Goal: Task Accomplishment & Management: Complete application form

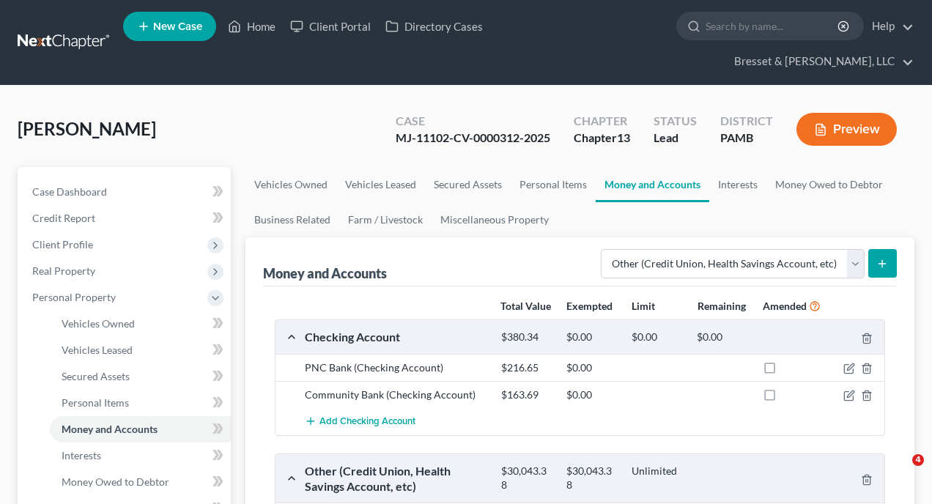
select select "other"
click at [270, 27] on link "Home" at bounding box center [252, 26] width 62 height 26
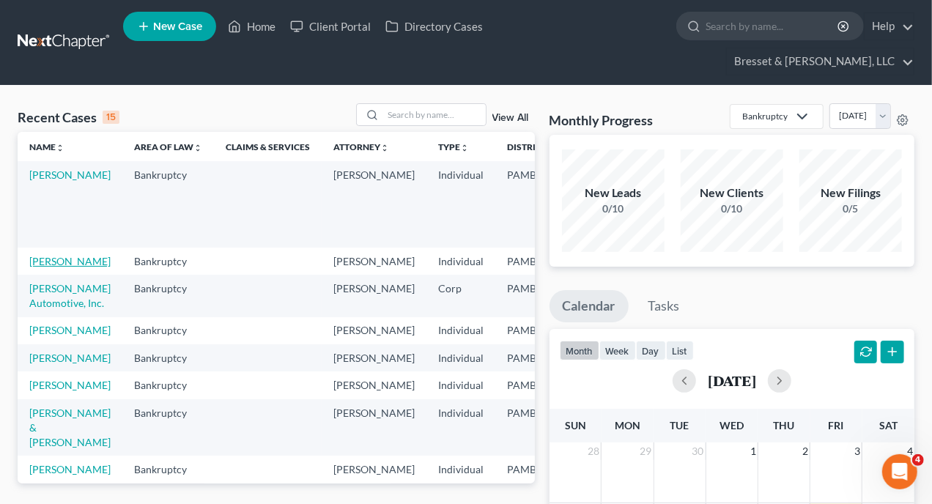
click at [56, 255] on link "[PERSON_NAME]" at bounding box center [69, 261] width 81 height 12
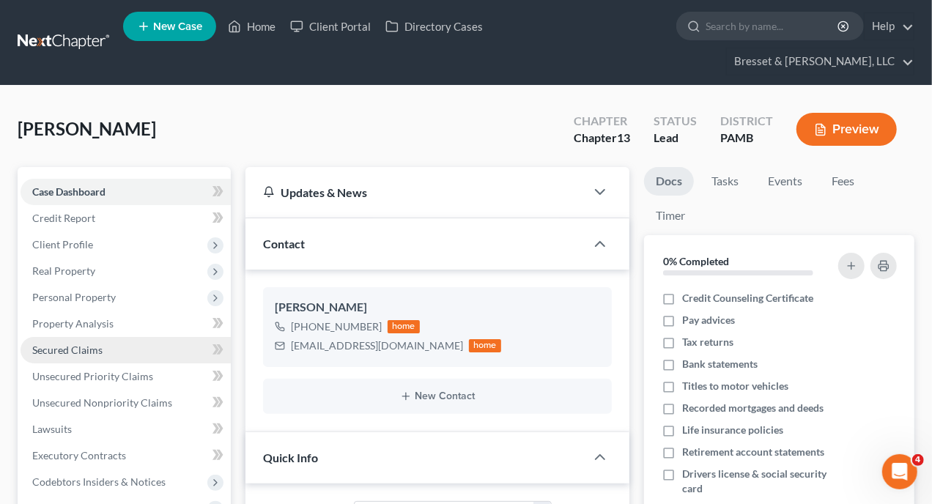
click at [90, 344] on span "Secured Claims" at bounding box center [67, 350] width 70 height 12
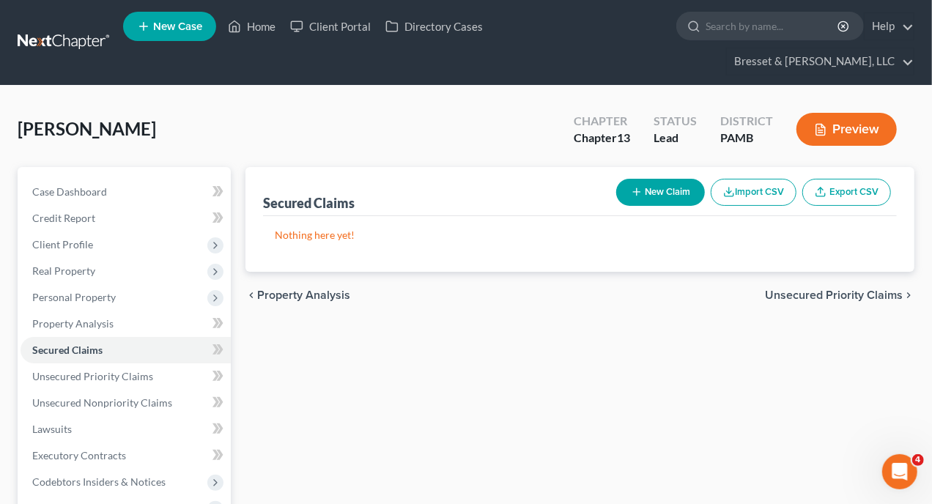
click at [684, 179] on button "New Claim" at bounding box center [660, 192] width 89 height 27
select select "0"
